Goal: Obtain resource: Download file/media

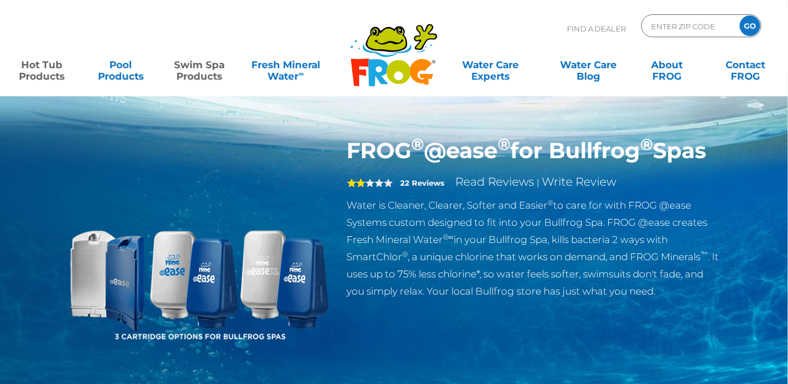
click at [210, 70] on link "Swim Spa Products" at bounding box center [199, 64] width 61 height 23
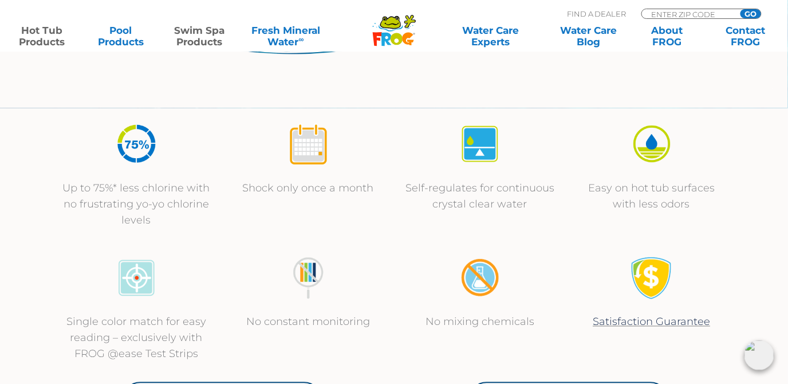
scroll to position [365, 0]
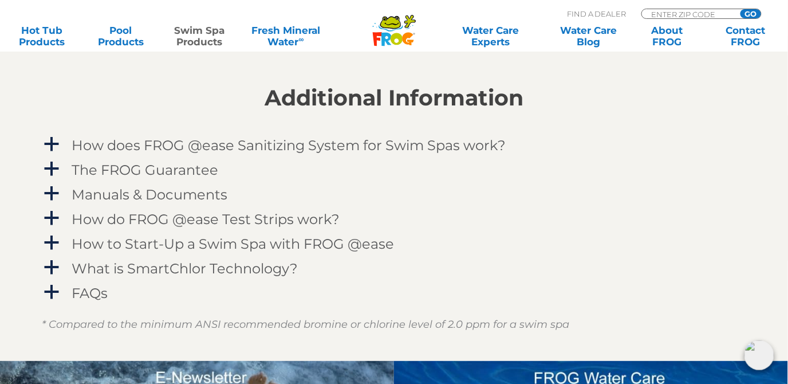
scroll to position [1350, 0]
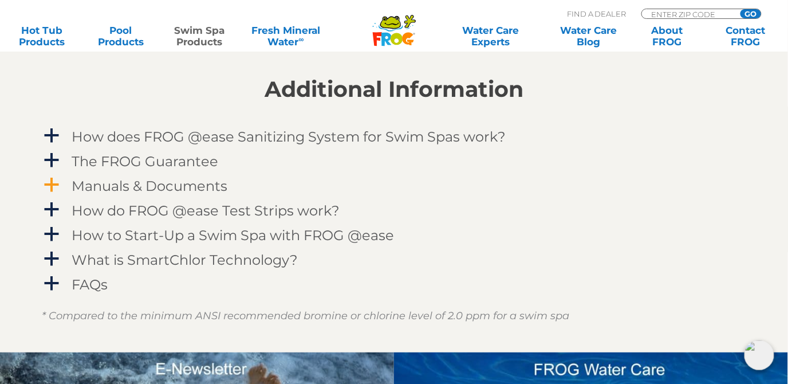
click at [159, 187] on h4 "Manuals & Documents" at bounding box center [150, 185] width 156 height 15
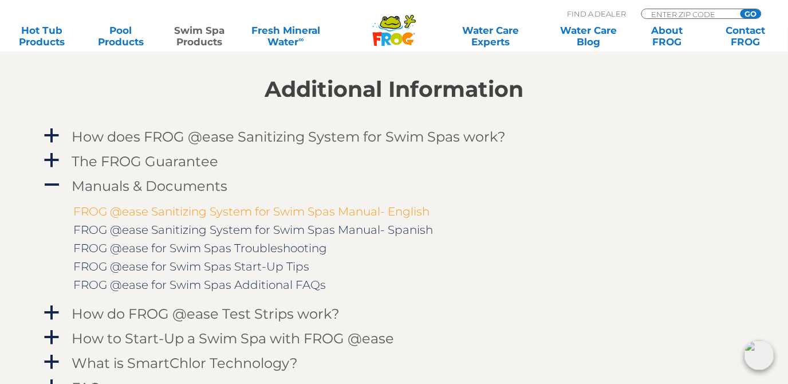
click at [362, 208] on link "FROG @ease Sanitizing System for Swim Spas Manual- English" at bounding box center [251, 212] width 356 height 14
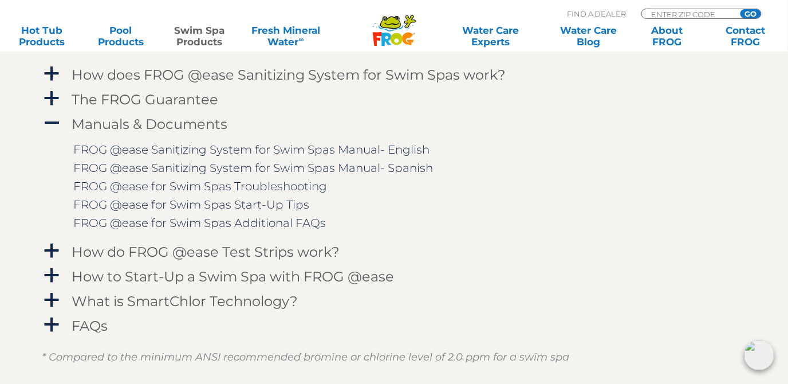
scroll to position [1412, 0]
click at [345, 150] on link "FROG @ease Sanitizing System for Swim Spas Manual- English" at bounding box center [251, 149] width 356 height 14
